Goal: Information Seeking & Learning: Learn about a topic

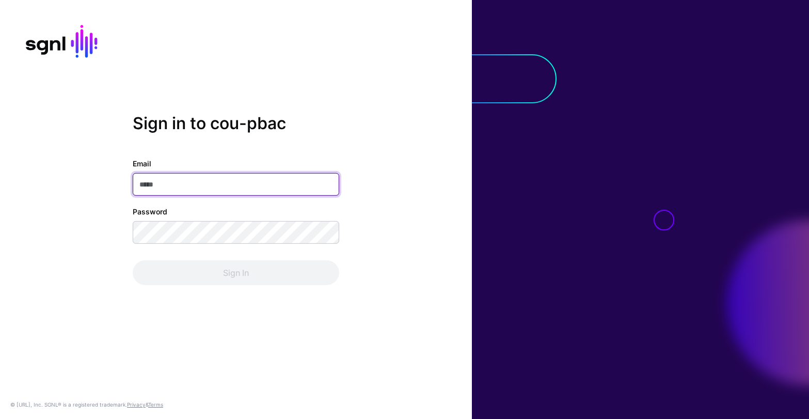
type input "**********"
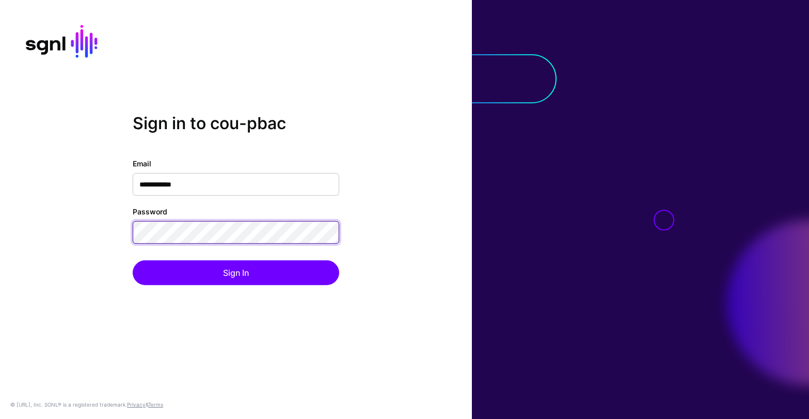
click at [229, 244] on div "**********" at bounding box center [236, 221] width 206 height 127
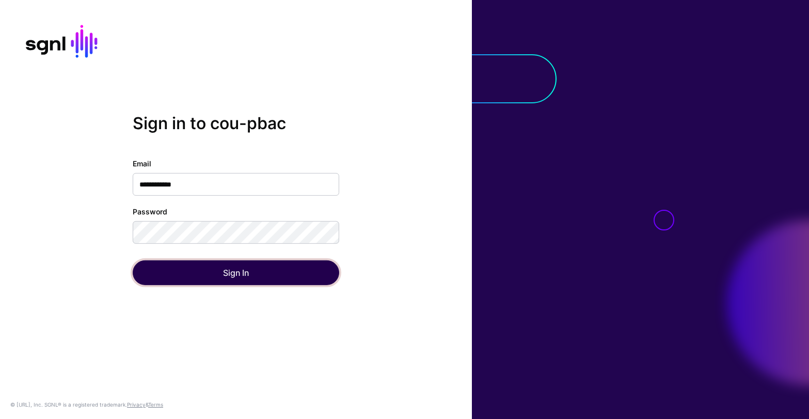
click at [231, 263] on button "Sign In" at bounding box center [236, 272] width 206 height 25
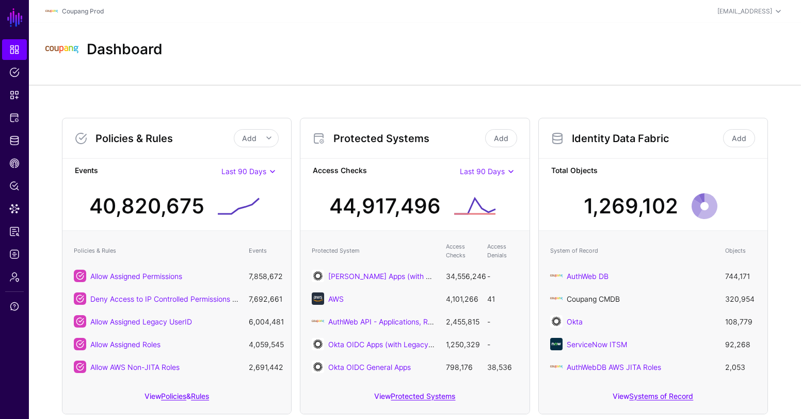
click at [569, 299] on link "Coupang CMDB" at bounding box center [593, 298] width 53 height 9
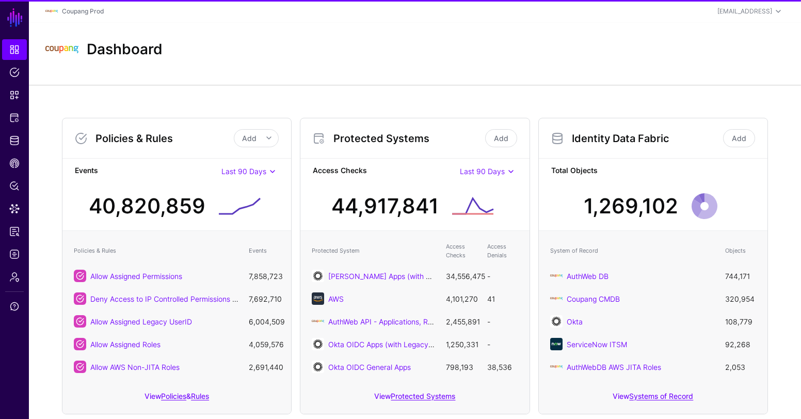
drag, startPoint x: 758, startPoint y: 300, endPoint x: 723, endPoint y: 297, distance: 35.7
click at [723, 297] on td "320,954" at bounding box center [740, 298] width 41 height 23
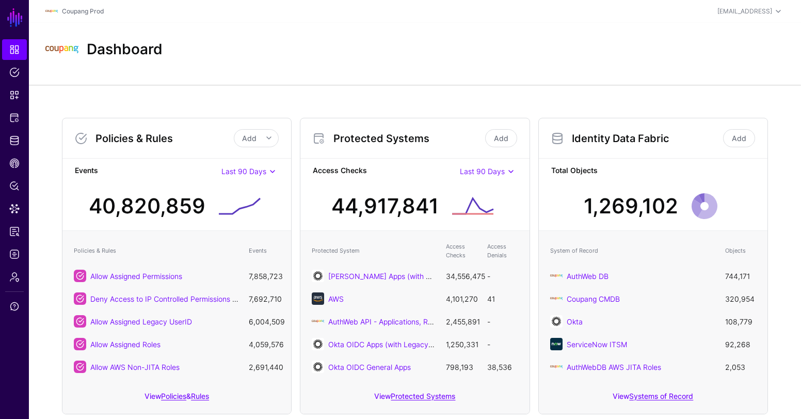
click at [296, 58] on div "Dashboard" at bounding box center [414, 49] width 747 height 33
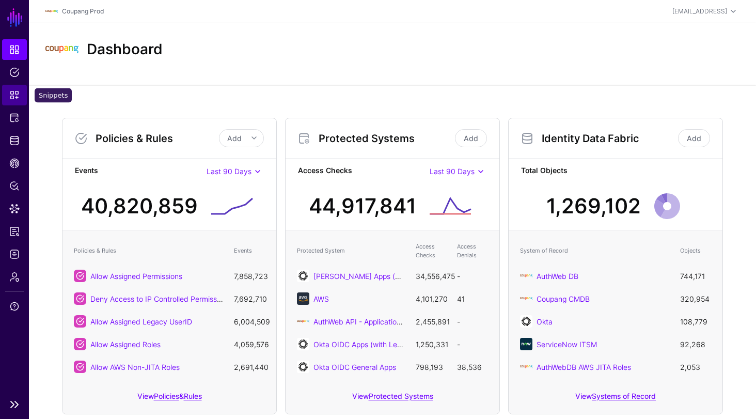
click at [16, 92] on span "Snippets" at bounding box center [14, 95] width 10 height 10
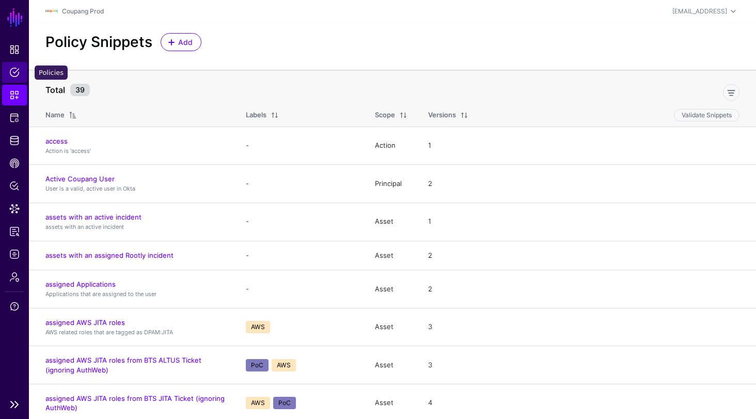
click at [14, 68] on span "Policies" at bounding box center [14, 72] width 10 height 10
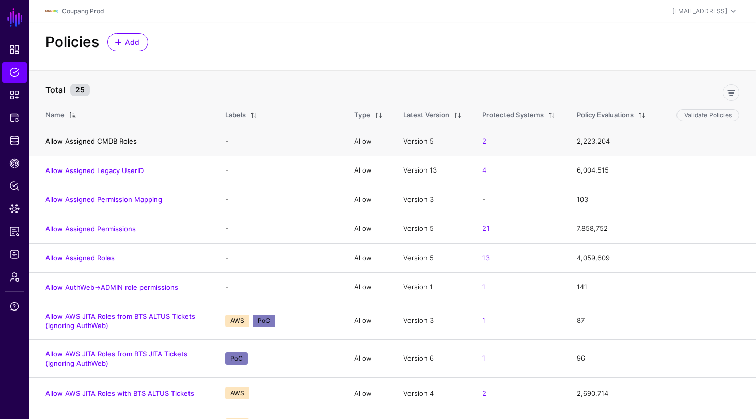
click at [49, 144] on link "Allow Assigned CMDB Roles" at bounding box center [90, 141] width 91 height 8
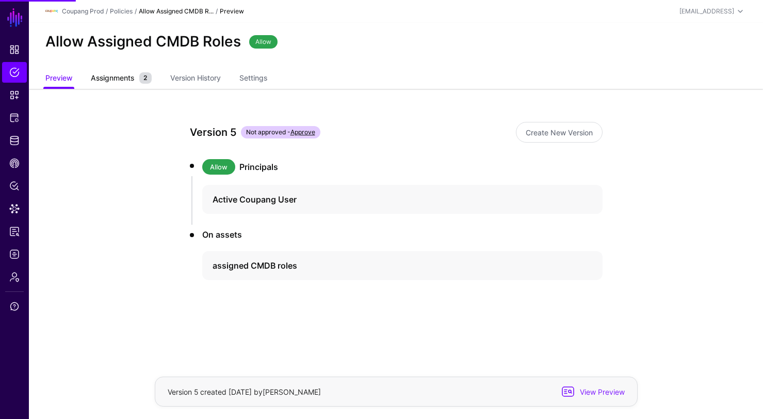
click at [100, 79] on span "Assignments" at bounding box center [112, 77] width 49 height 11
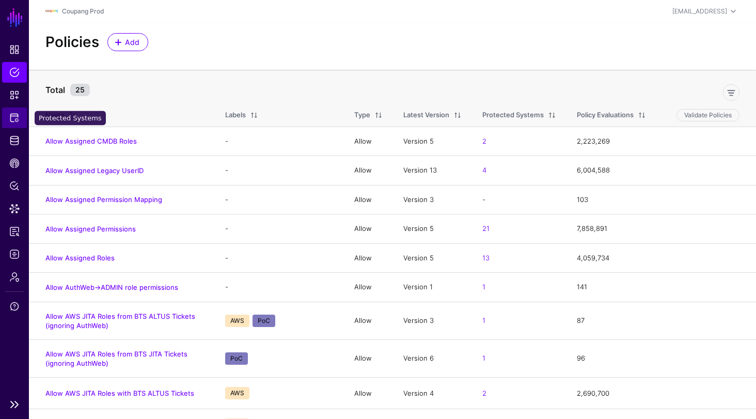
click at [17, 120] on span "Protected Systems" at bounding box center [14, 118] width 10 height 10
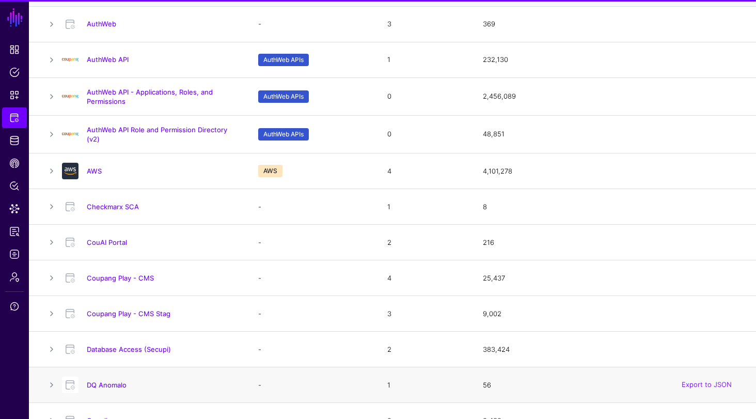
scroll to position [218, 0]
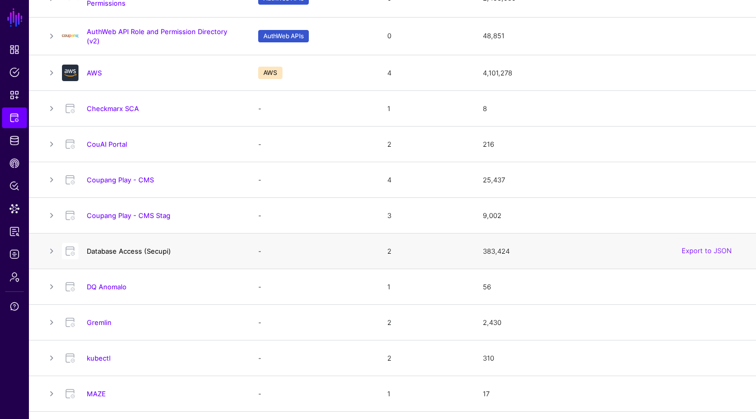
click at [150, 248] on link "Database Access (Secupi)" at bounding box center [129, 251] width 84 height 8
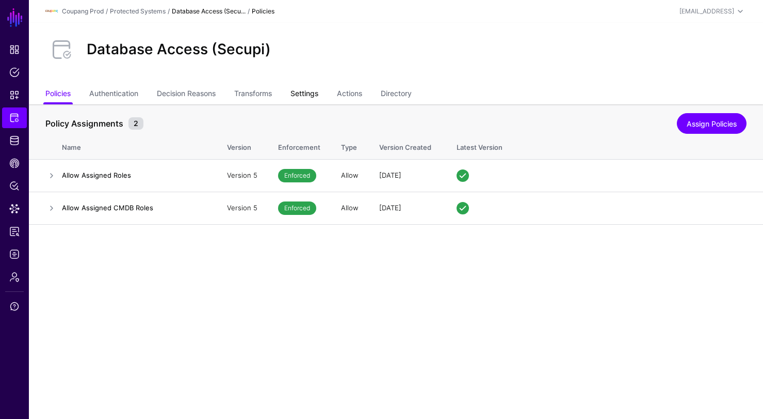
click at [308, 94] on link "Settings" at bounding box center [305, 95] width 28 height 20
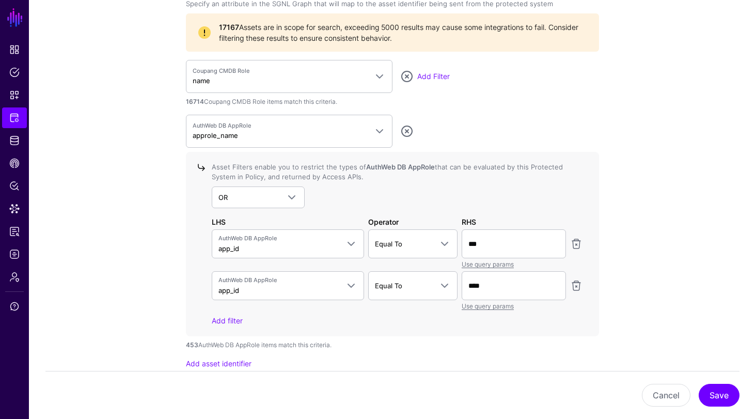
scroll to position [1005, 0]
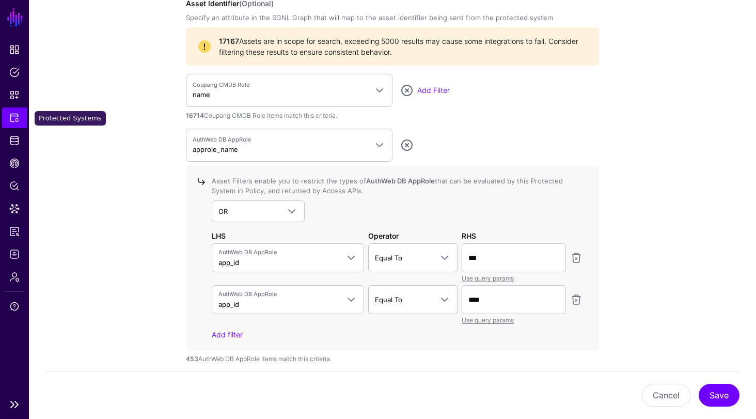
click at [14, 123] on link "Protected Systems" at bounding box center [14, 117] width 25 height 21
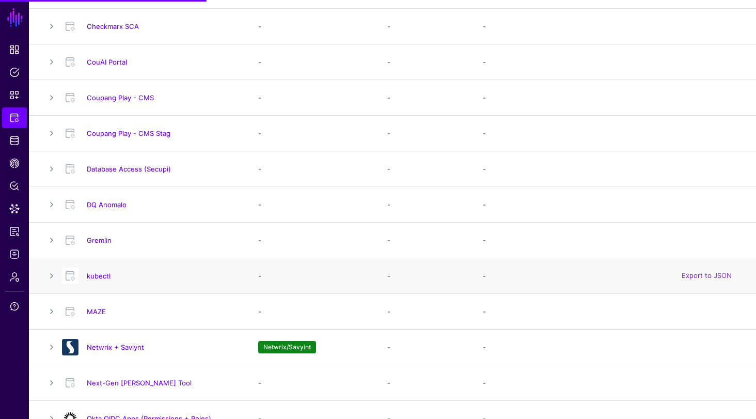
scroll to position [328, 0]
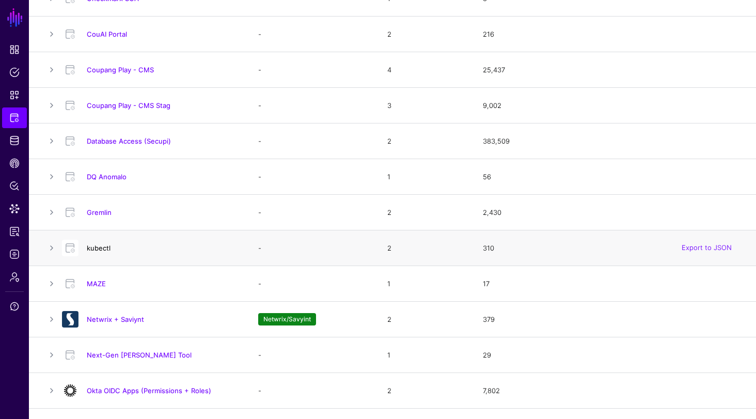
click at [91, 247] on link "kubectl" at bounding box center [99, 248] width 24 height 8
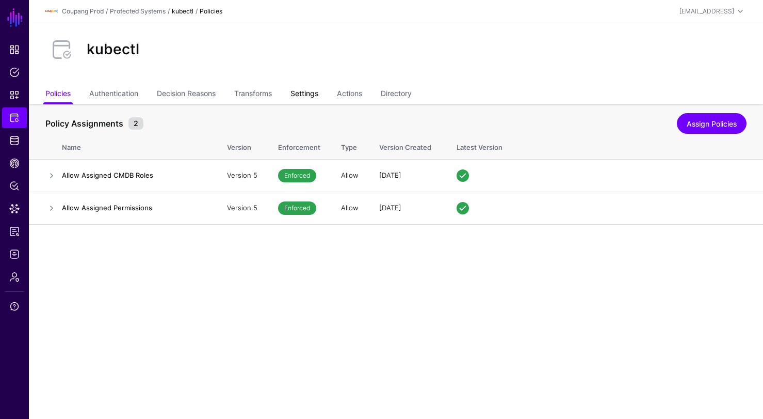
click at [317, 90] on link "Settings" at bounding box center [305, 95] width 28 height 20
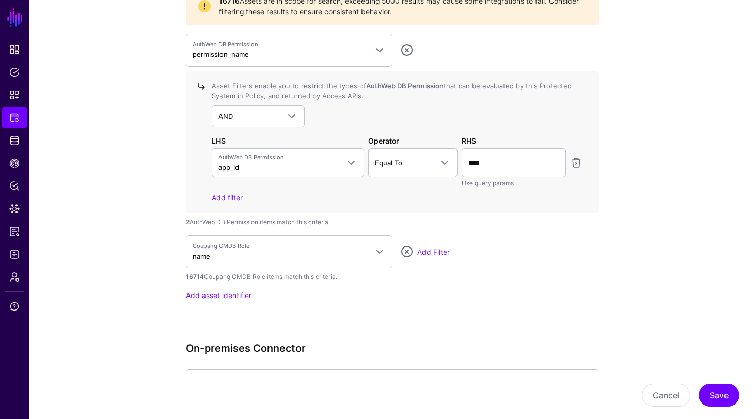
scroll to position [1048, 0]
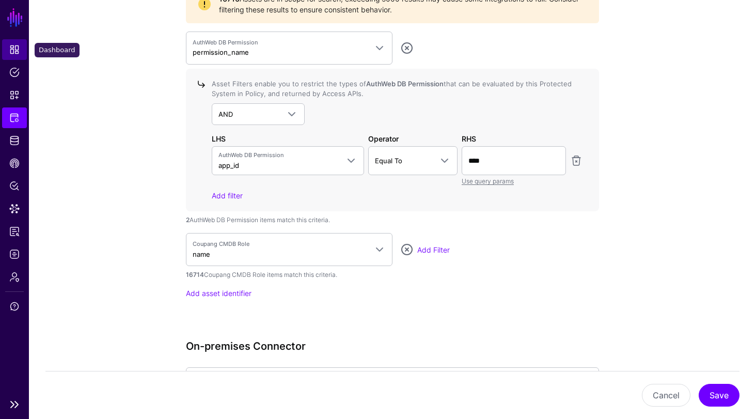
click at [15, 46] on span "Dashboard" at bounding box center [14, 49] width 10 height 10
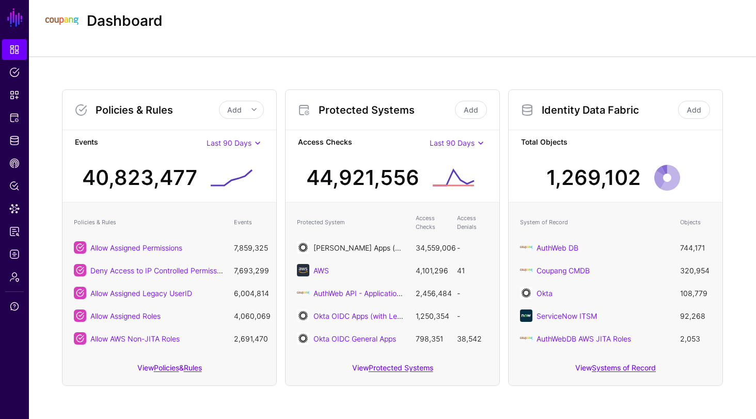
click at [370, 247] on link "[PERSON_NAME] Apps (with Legacy UserID)" at bounding box center [388, 247] width 150 height 9
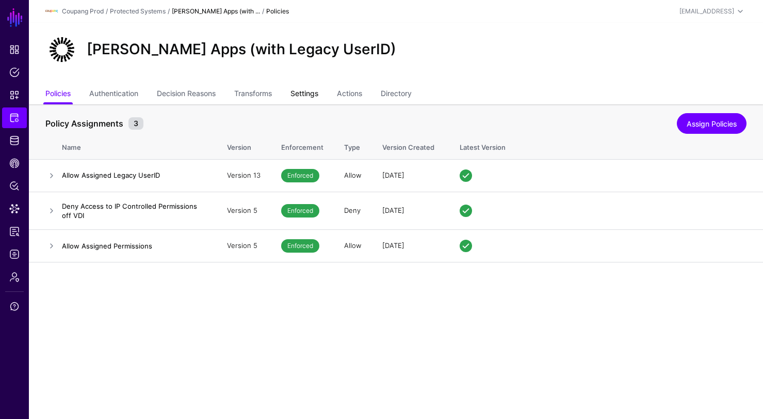
click at [308, 94] on link "Settings" at bounding box center [305, 95] width 28 height 20
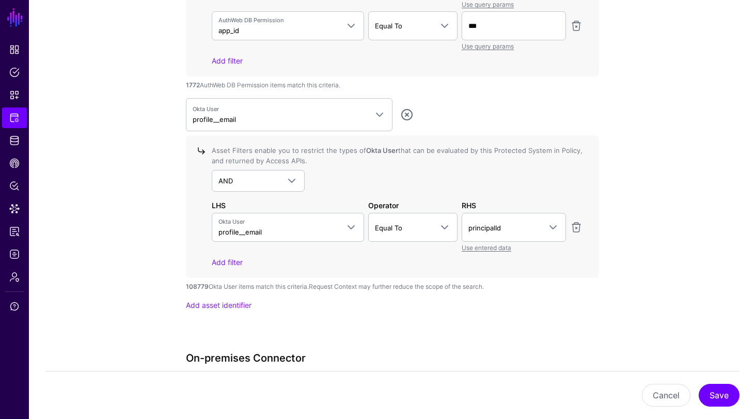
scroll to position [3648, 0]
drag, startPoint x: 191, startPoint y: 285, endPoint x: 202, endPoint y: 285, distance: 10.9
click at [202, 285] on strong "108779" at bounding box center [197, 287] width 23 height 8
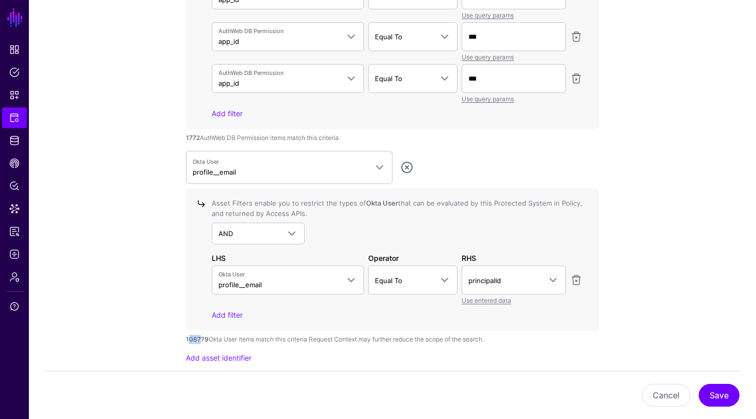
scroll to position [3595, 0]
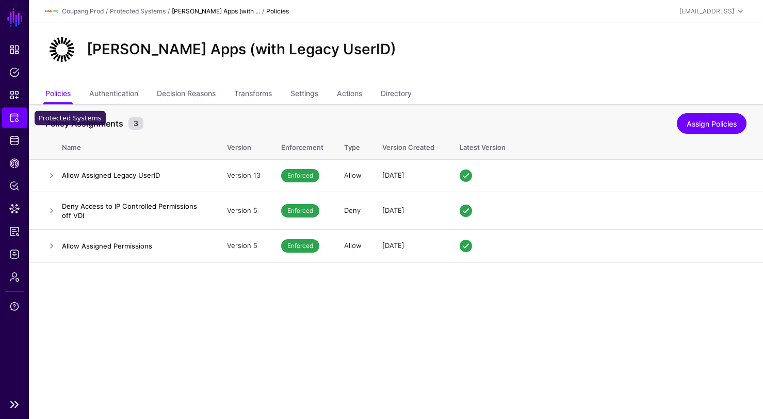
click at [20, 117] on link "Protected Systems" at bounding box center [14, 117] width 25 height 21
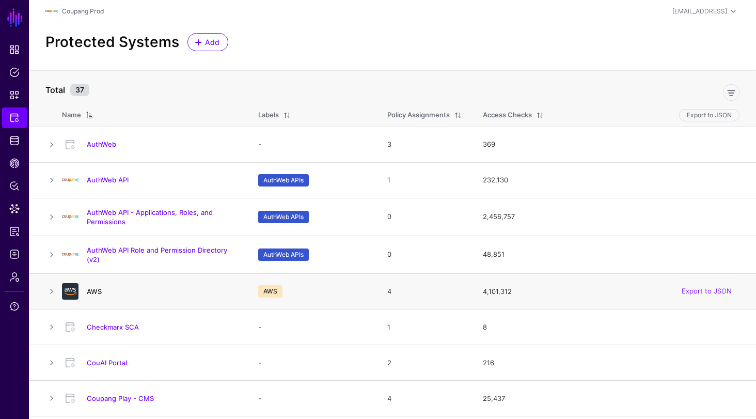
click at [92, 291] on link "AWS" at bounding box center [94, 291] width 15 height 8
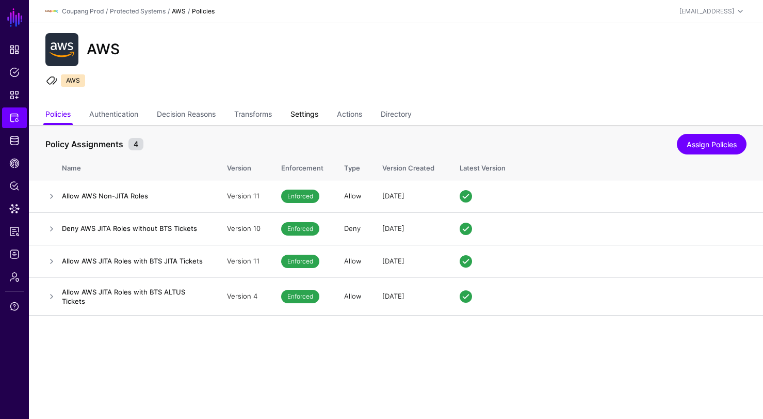
click at [304, 114] on link "Settings" at bounding box center [305, 115] width 28 height 20
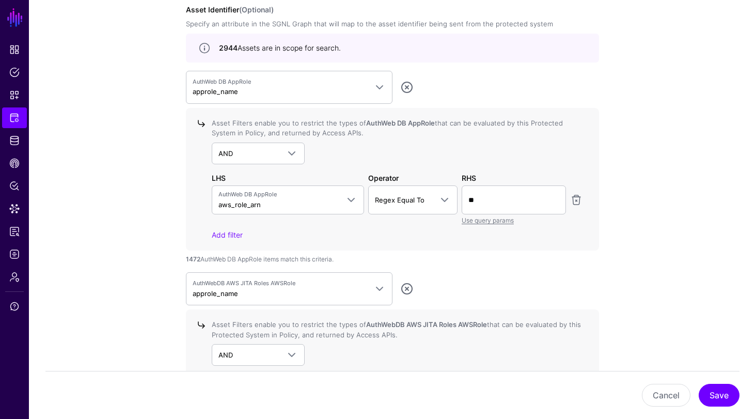
scroll to position [999, 0]
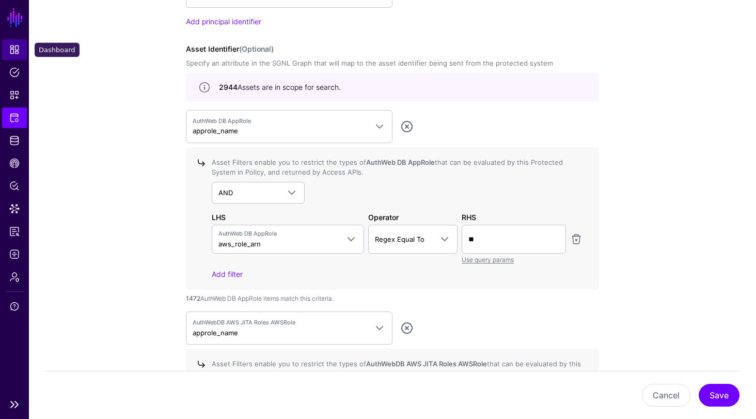
click at [14, 50] on span "Dashboard" at bounding box center [14, 49] width 10 height 10
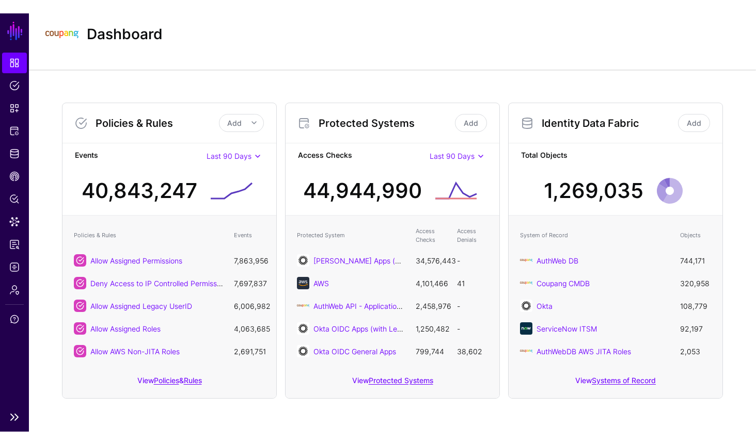
scroll to position [2, 0]
